Goal: Find specific page/section: Find specific page/section

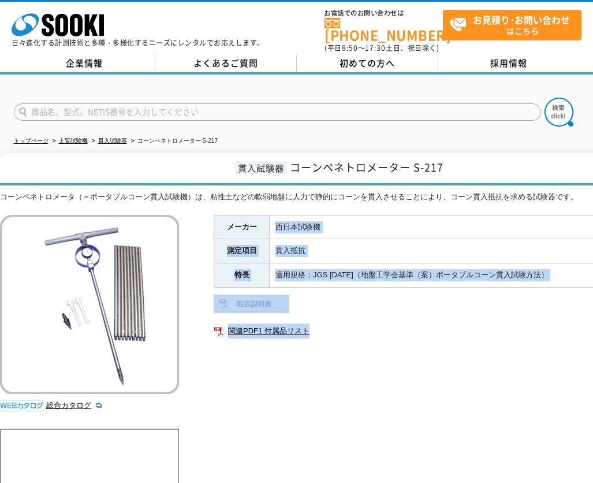
drag, startPoint x: 254, startPoint y: 221, endPoint x: 460, endPoint y: 372, distance: 255.6
click at [460, 372] on div "メーカー 西日本試験機 測定項目 貫入抵抗 特長 適用規格：JGS [DATE]（地盤工学会基準（案）ポータブルコーン貫入試験方法） 関連PDF1 付属品リスト" at bounding box center [445, 339] width 462 height 248
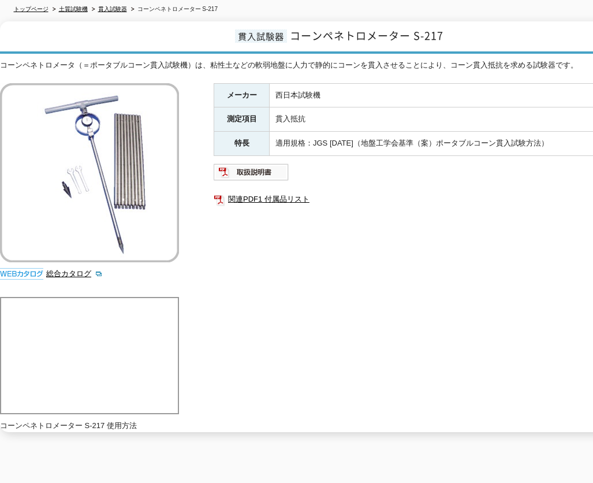
scroll to position [192, 0]
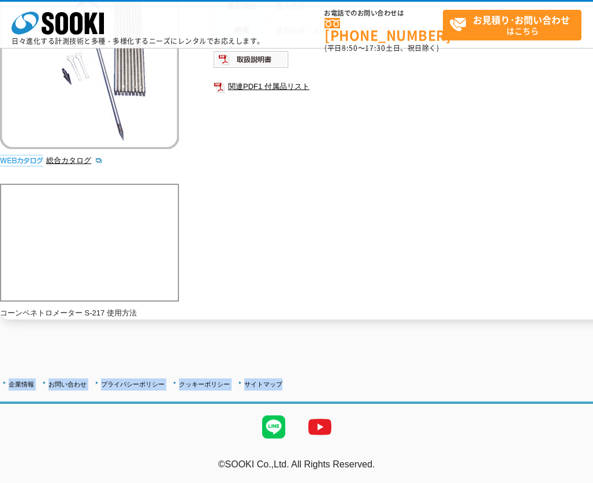
drag, startPoint x: 192, startPoint y: 342, endPoint x: 330, endPoint y: 398, distance: 149.2
click at [330, 398] on div "企業情報 お問い合わせ プライバシーポリシー クッキーポリシー サイトマップ ©SOOKI Co.,Ltd. All Rights Reserved. テスト…" at bounding box center [296, 407] width 593 height 152
click at [334, 397] on div "企業情報 お問い合わせ プライバシーポリシー クッキーポリシー サイトマップ" at bounding box center [296, 389] width 593 height 29
drag, startPoint x: 334, startPoint y: 397, endPoint x: 60, endPoint y: 369, distance: 275.0
click at [60, 369] on div "企業情報 お問い合わせ プライバシーポリシー クッキーポリシー サイトマップ ©SOOKI Co.,Ltd. All Rights Reserved. テスト…" at bounding box center [296, 407] width 593 height 152
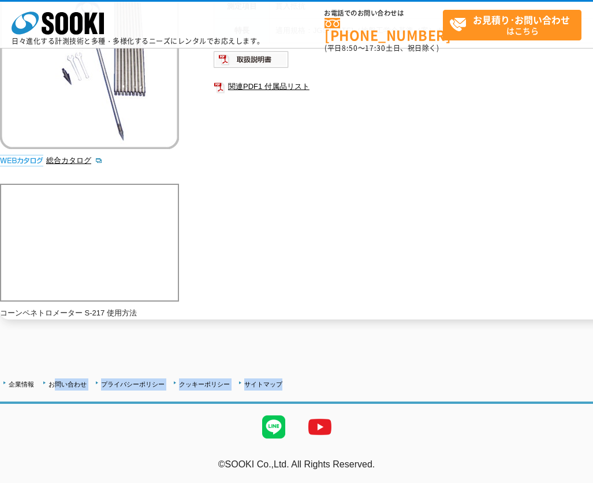
click at [60, 369] on div "企業情報 お問い合わせ プライバシーポリシー クッキーポリシー サイトマップ ©SOOKI Co.,Ltd. All Rights Reserved. テスト…" at bounding box center [296, 407] width 593 height 152
drag, startPoint x: 20, startPoint y: 365, endPoint x: 376, endPoint y: 380, distance: 356.4
click at [376, 380] on div "企業情報 お問い合わせ プライバシーポリシー クッキーポリシー サイトマップ ©SOOKI Co.,Ltd. All Rights Reserved. テスト…" at bounding box center [296, 407] width 593 height 152
click at [386, 380] on div "企業情報 お問い合わせ プライバシーポリシー クッキーポリシー サイトマップ" at bounding box center [337, 382] width 675 height 15
drag, startPoint x: 349, startPoint y: 401, endPoint x: 100, endPoint y: 341, distance: 256.0
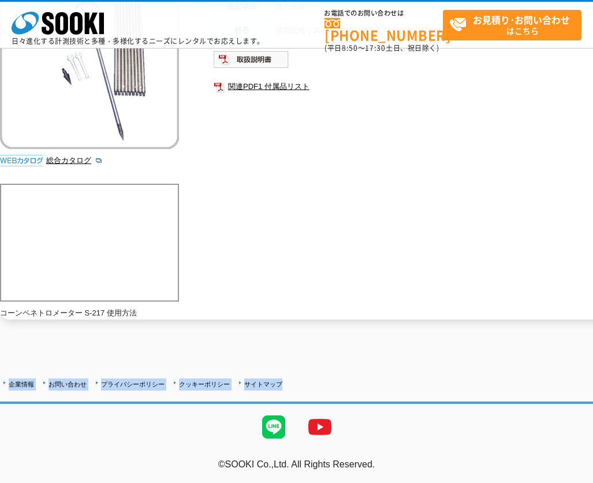
click at [100, 341] on div "企業情報 お問い合わせ プライバシーポリシー クッキーポリシー サイトマップ ©SOOKI Co.,Ltd. All Rights Reserved. テスト…" at bounding box center [296, 407] width 593 height 152
drag, startPoint x: 100, startPoint y: 341, endPoint x: 313, endPoint y: 397, distance: 220.4
click at [313, 397] on div "企業情報 お問い合わせ プライバシーポリシー クッキーポリシー サイトマップ ©SOOKI Co.,Ltd. All Rights Reserved. テスト…" at bounding box center [296, 407] width 593 height 152
click at [313, 397] on div "企業情報 お問い合わせ プライバシーポリシー クッキーポリシー サイトマップ" at bounding box center [296, 389] width 593 height 29
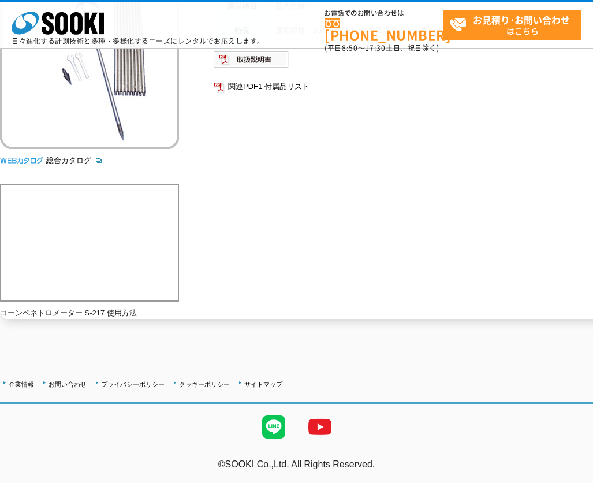
click at [250, 211] on div "メーカー 西日本試験機 測定項目 貫入抵抗 特長 適用規格：JGS [DATE]（地盤工学会基準（案）ポータブルコーン貫入試験方法） 関連PDF1 付属品リスト" at bounding box center [445, 94] width 462 height 248
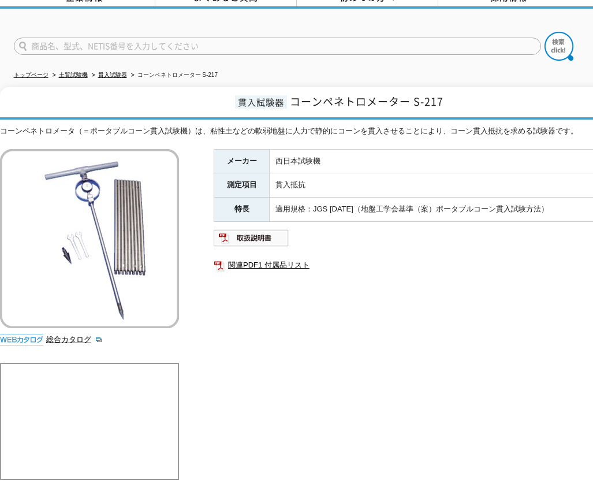
scroll to position [0, 0]
